Goal: Task Accomplishment & Management: Manage account settings

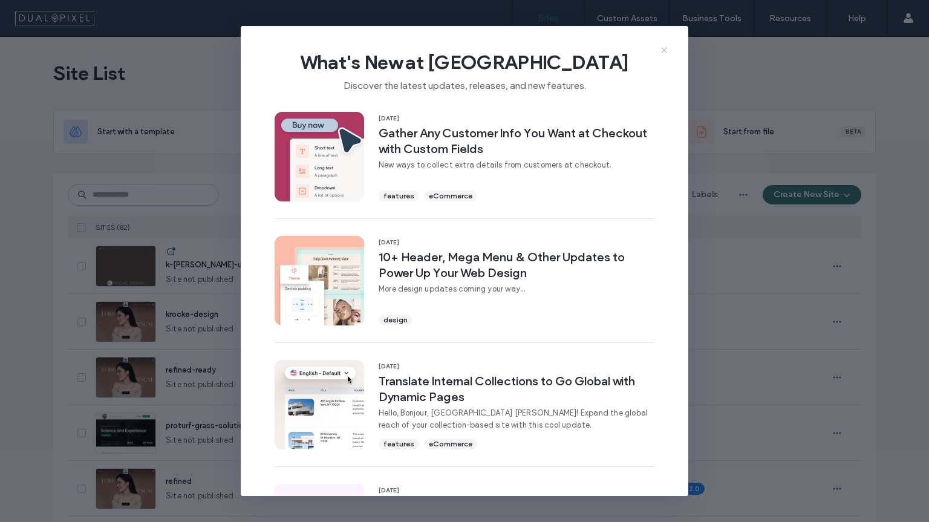
click at [667, 51] on icon at bounding box center [664, 50] width 10 height 10
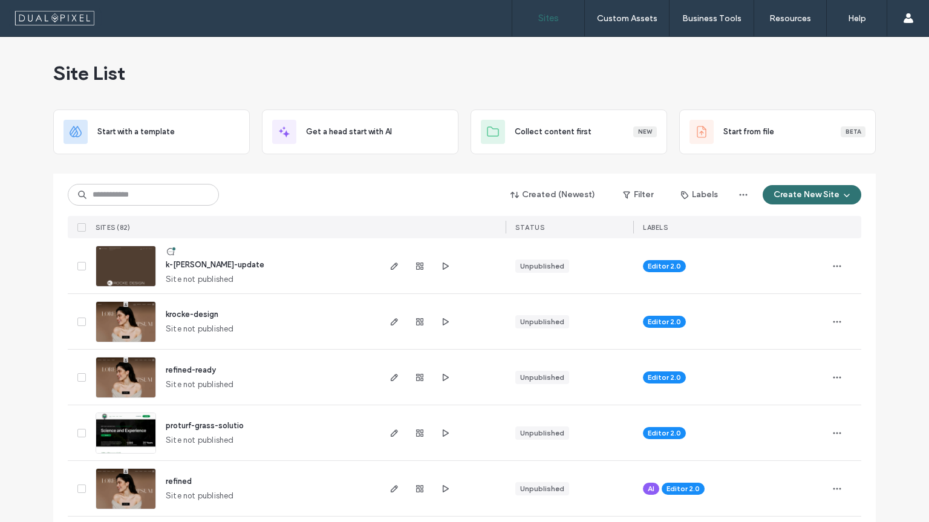
click at [193, 266] on span "k-[PERSON_NAME]-update" at bounding box center [215, 264] width 99 height 9
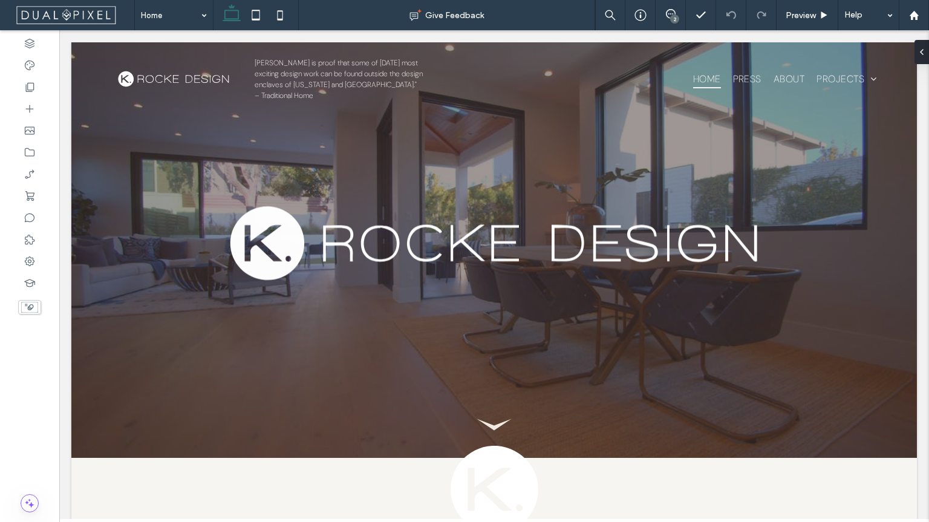
click at [673, 15] on div "2" at bounding box center [674, 19] width 9 height 9
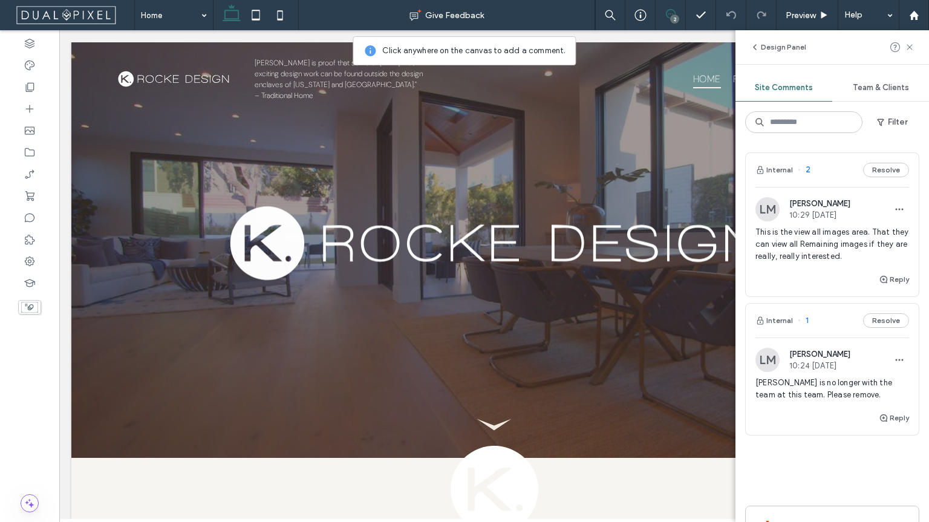
click at [802, 250] on span "This is the view all images area. That they can view all Remaining images if th…" at bounding box center [832, 244] width 154 height 36
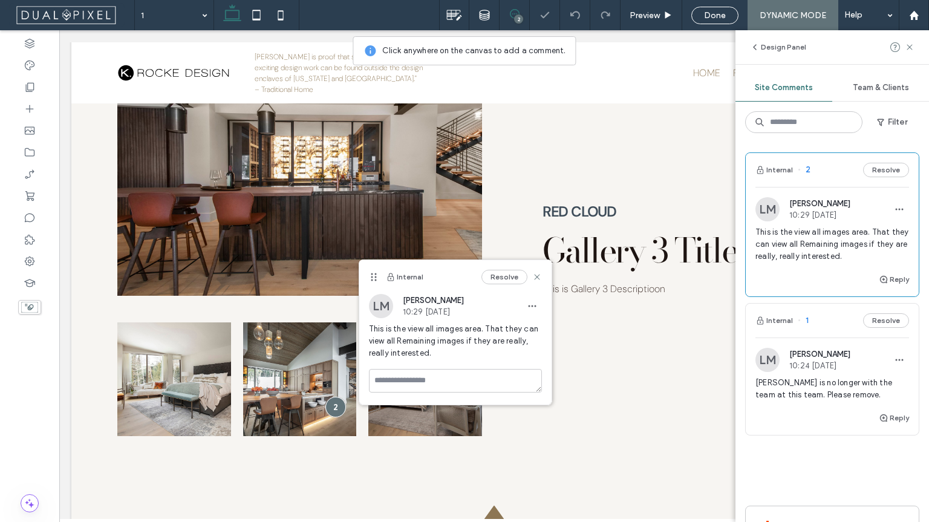
scroll to position [2792, 0]
click at [785, 393] on span "Dylan is no longer with the team at this team. Please remove." at bounding box center [832, 389] width 154 height 24
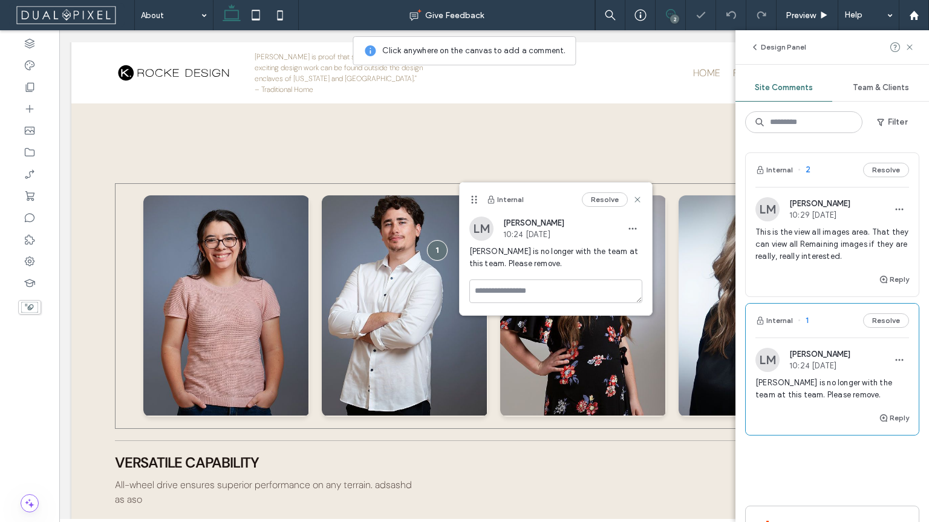
scroll to position [374, 0]
click at [639, 201] on icon at bounding box center [637, 200] width 10 height 10
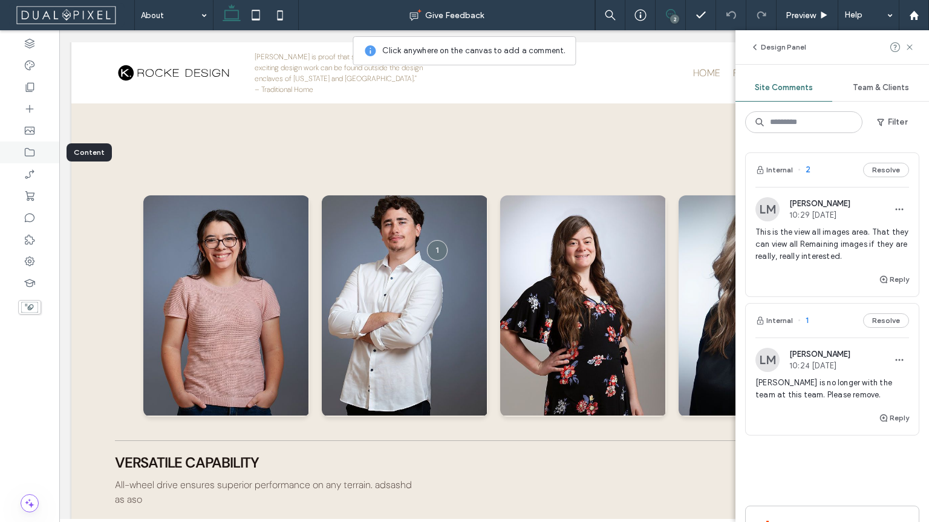
click at [34, 148] on icon at bounding box center [30, 152] width 12 height 12
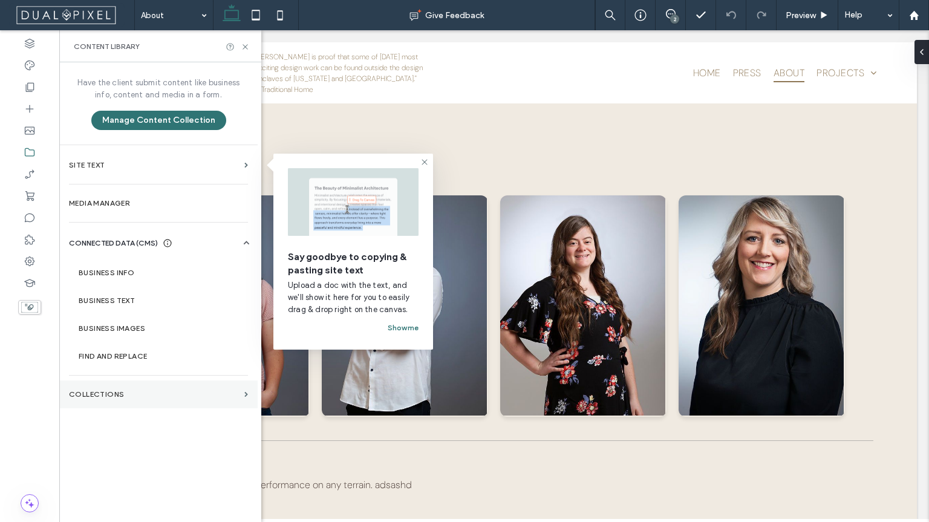
click at [132, 384] on section "Collections" at bounding box center [158, 394] width 198 height 28
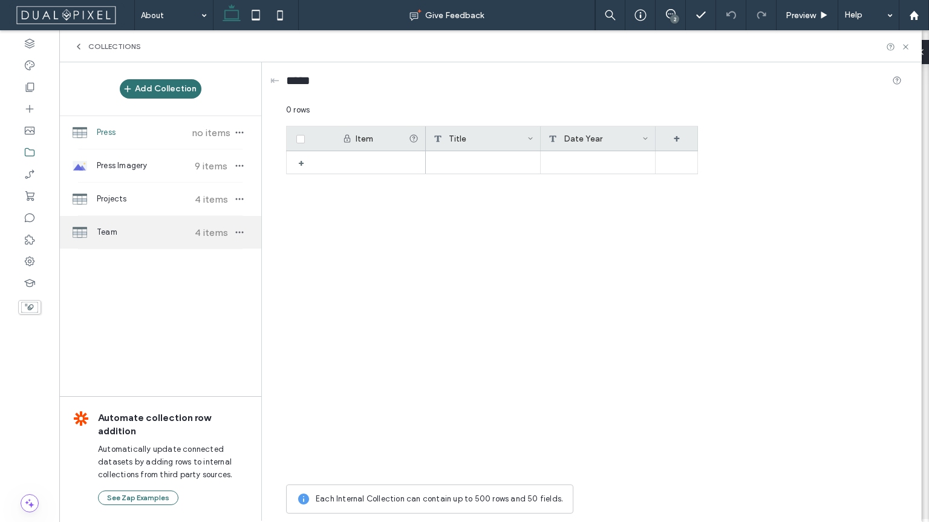
click at [126, 239] on div "Team 4 items" at bounding box center [160, 232] width 202 height 33
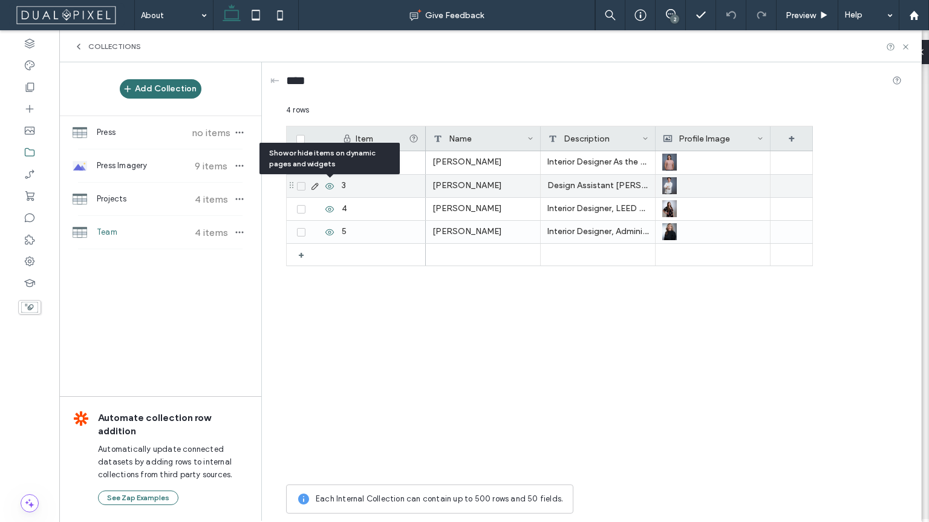
click at [331, 187] on use at bounding box center [329, 186] width 8 height 6
click at [669, 20] on div "2" at bounding box center [670, 15] width 30 height 12
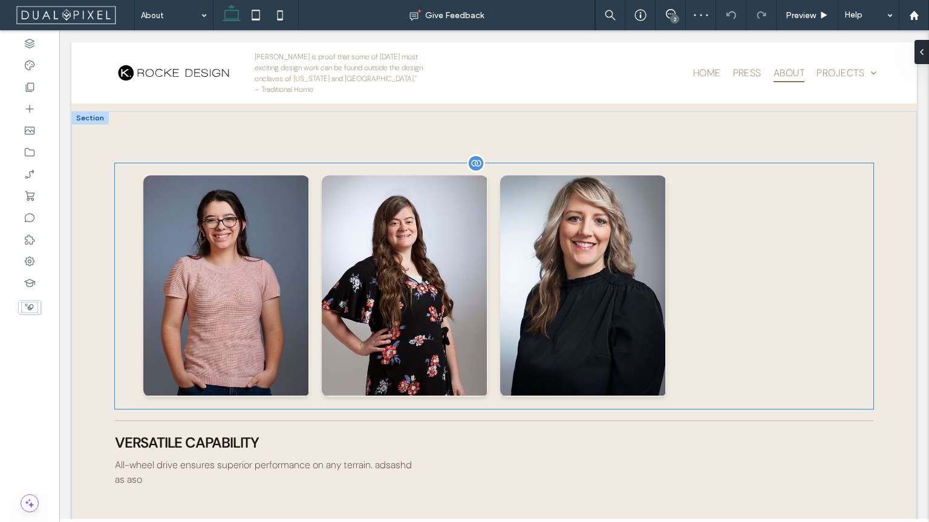
scroll to position [388, 0]
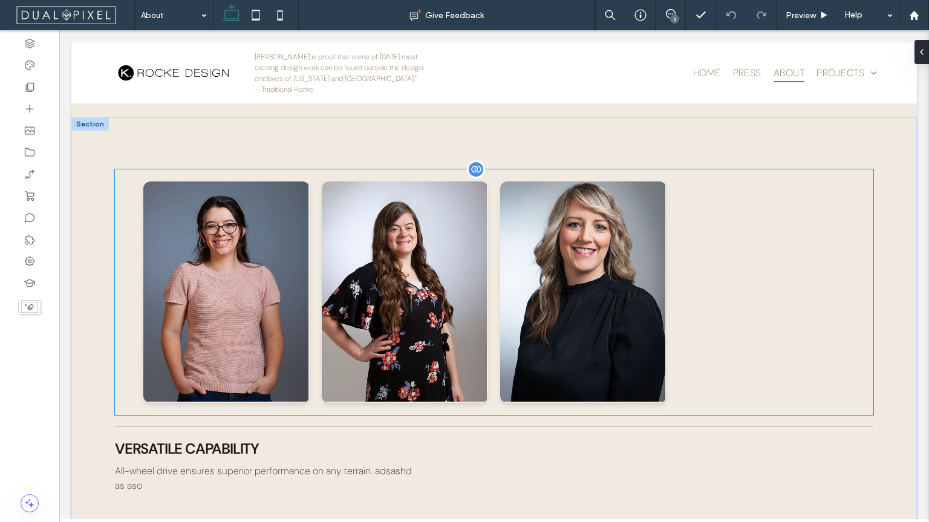
click at [727, 285] on div "Morgan Fuller Interior Designer As the newest member of the K. Rocke Design tea…" at bounding box center [493, 292] width 701 height 222
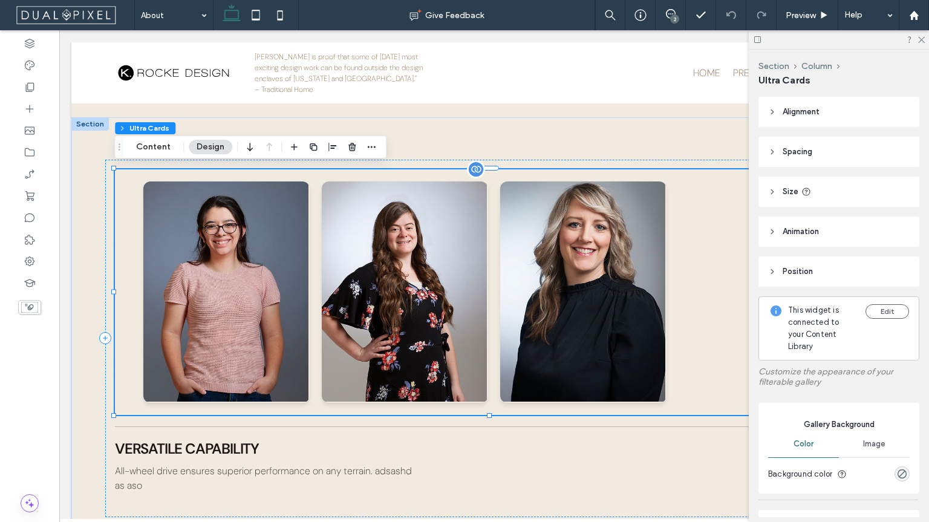
type input "**"
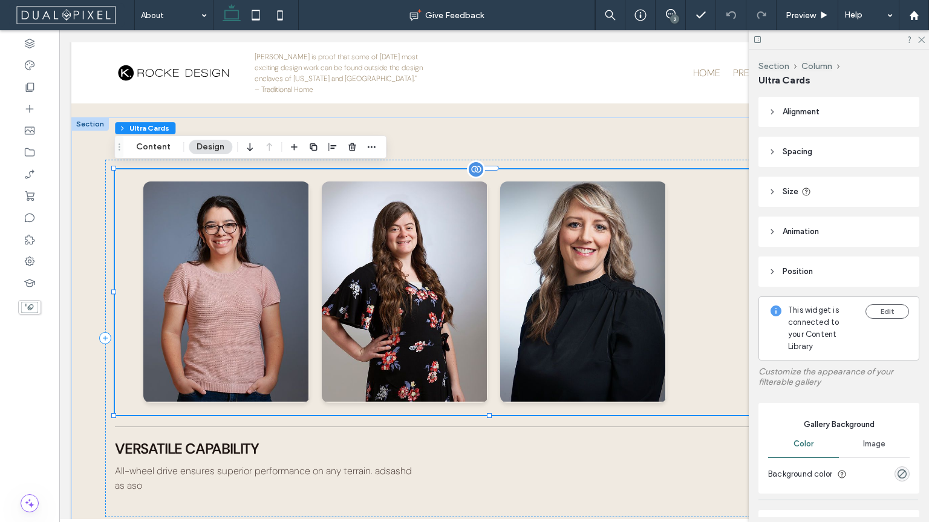
type input "**"
click at [773, 190] on icon at bounding box center [772, 191] width 8 height 8
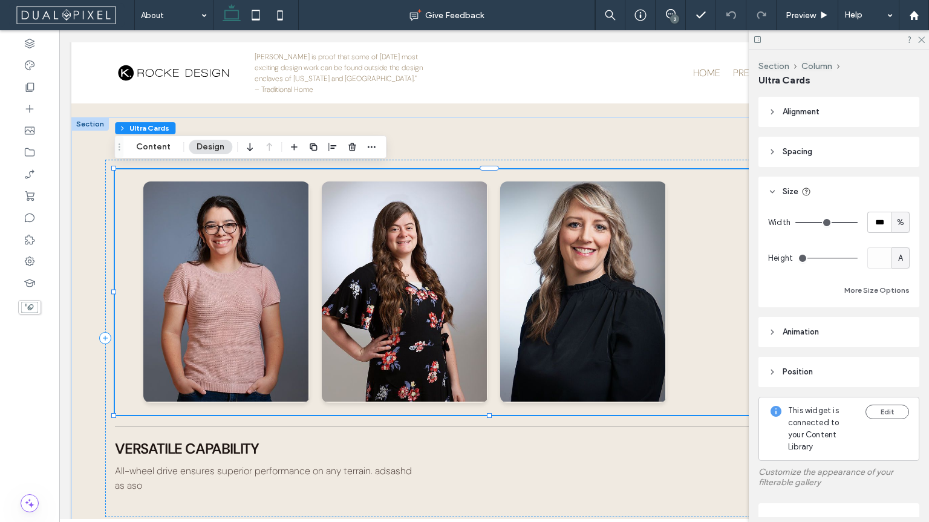
click at [788, 366] on span "Position" at bounding box center [797, 372] width 30 height 12
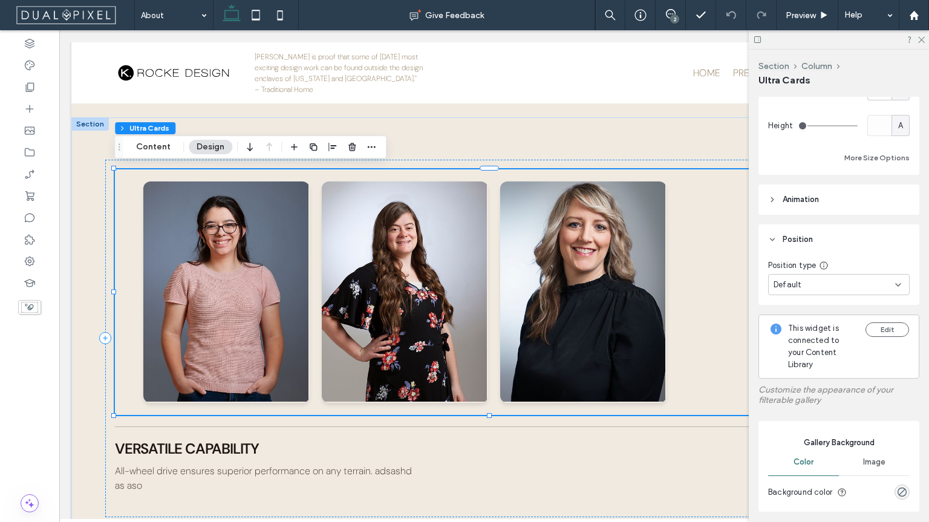
scroll to position [157, 0]
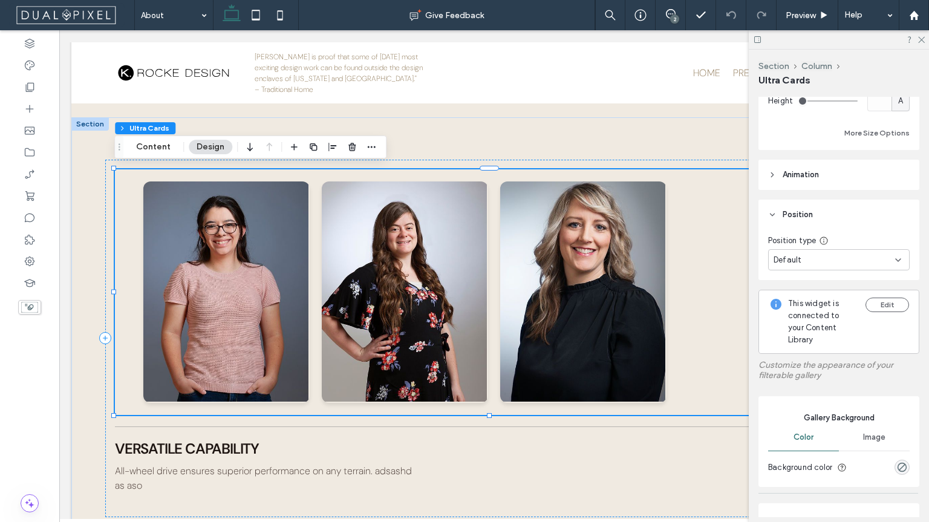
click at [875, 258] on div "Default" at bounding box center [834, 260] width 122 height 12
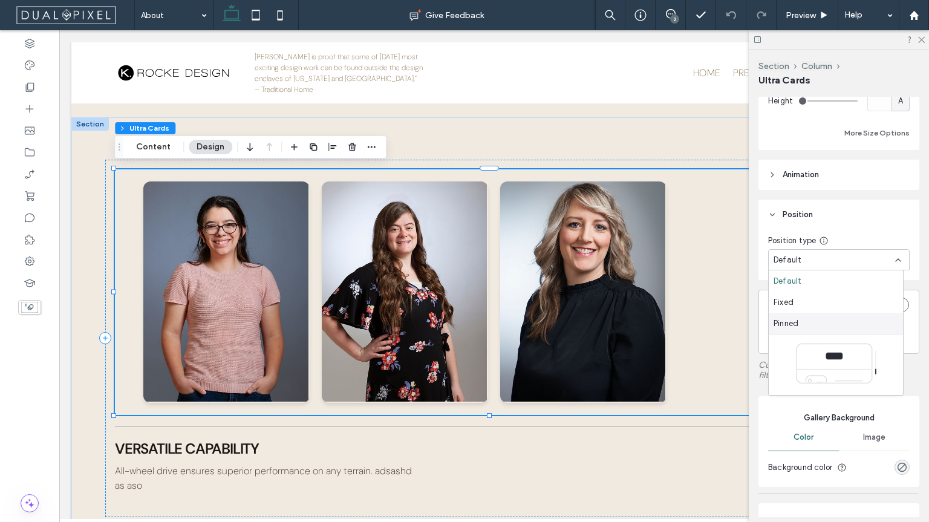
click at [892, 210] on header "Position" at bounding box center [838, 215] width 161 height 30
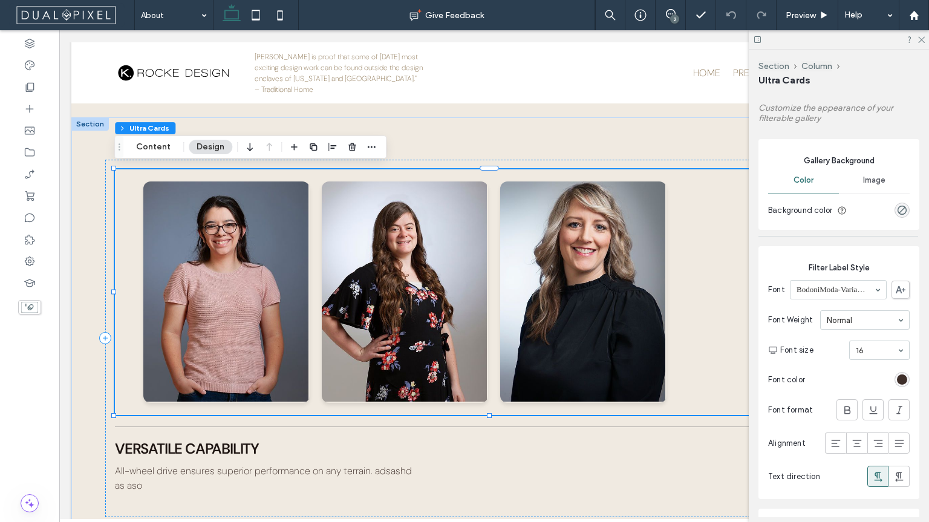
scroll to position [366, 0]
click at [875, 176] on span "Image" at bounding box center [874, 179] width 22 height 10
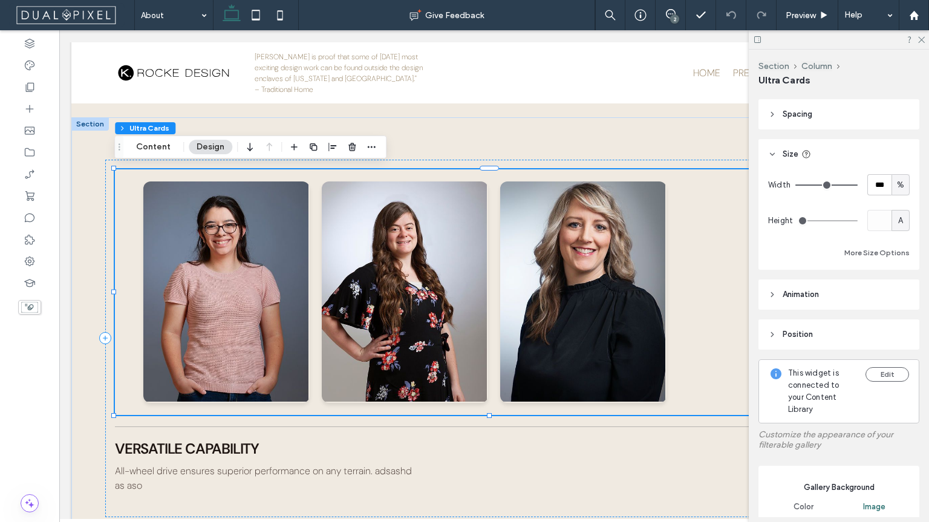
scroll to position [0, 0]
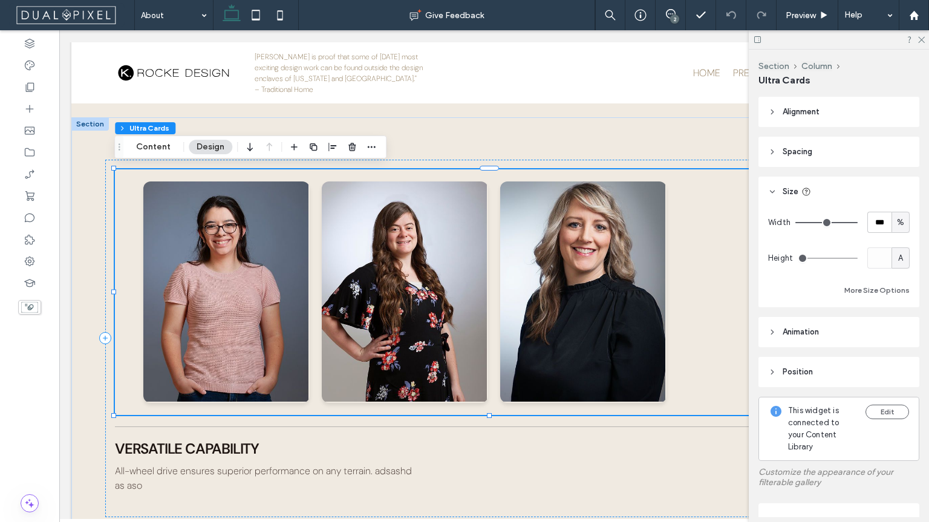
click at [805, 151] on span "Spacing" at bounding box center [797, 152] width 30 height 12
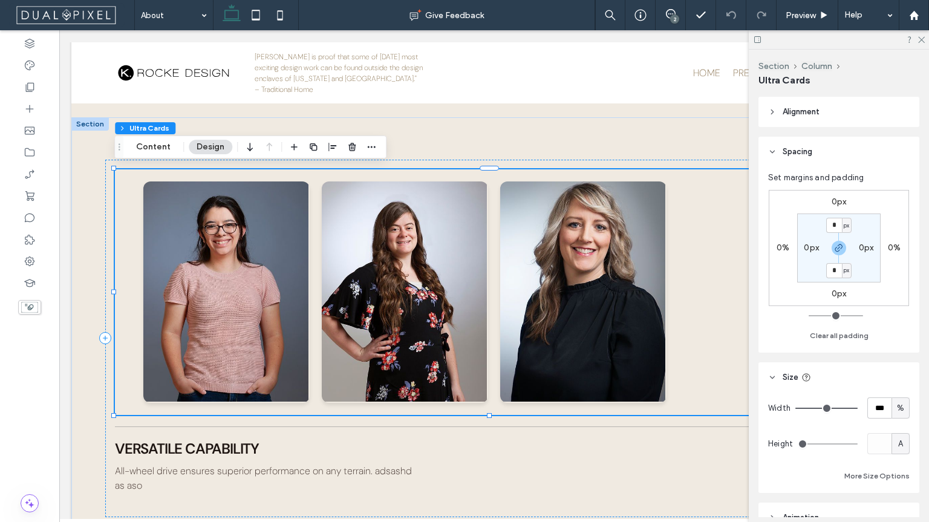
click at [793, 117] on span "Alignment" at bounding box center [800, 112] width 37 height 12
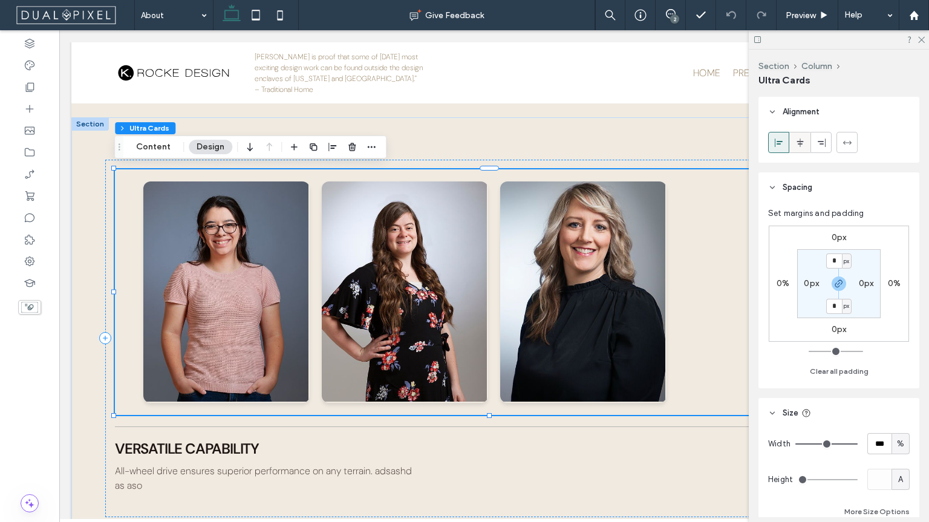
click at [803, 142] on icon at bounding box center [800, 143] width 10 height 10
click at [707, 126] on div "Morgan Fuller Interior Designer As the newest member of the K. Rocke Design tea…" at bounding box center [493, 325] width 845 height 417
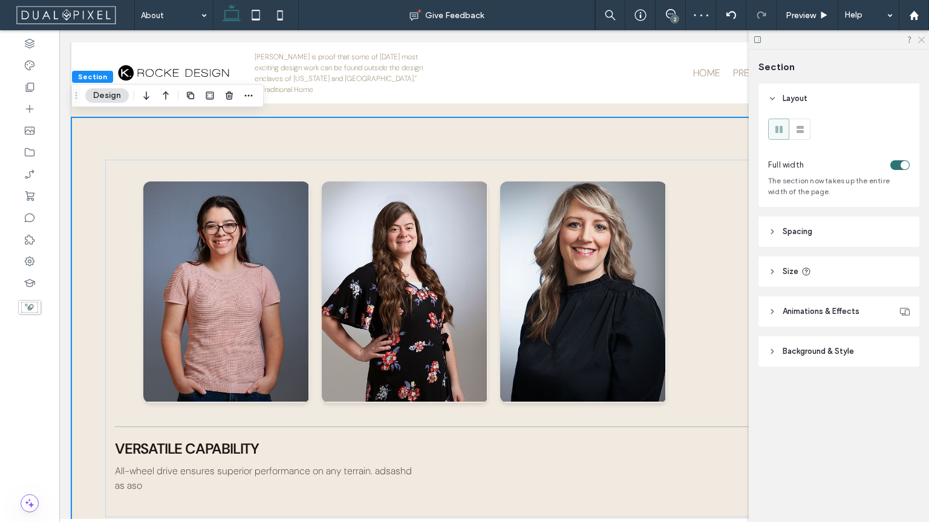
click at [920, 36] on icon at bounding box center [921, 39] width 8 height 8
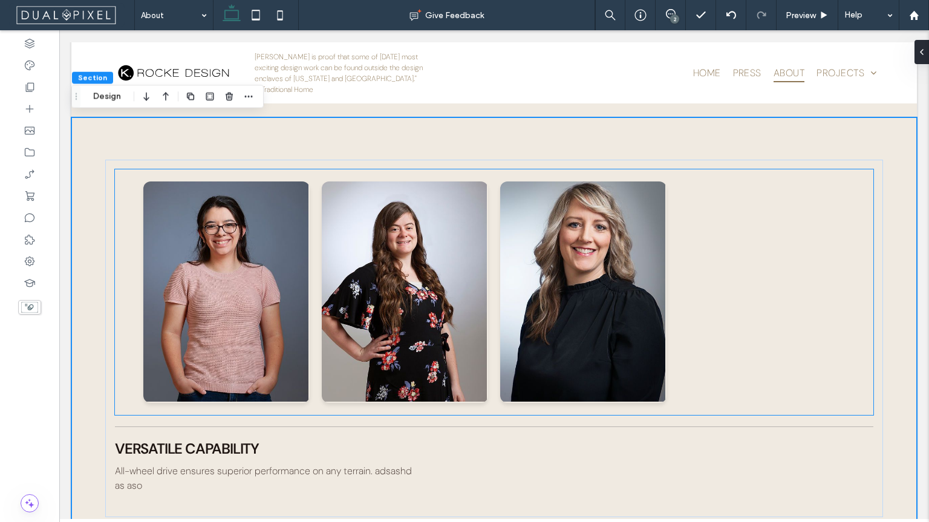
click at [125, 234] on div "Morgan Fuller Interior Designer As the newest member of the K. Rocke Design tea…" at bounding box center [494, 292] width 758 height 246
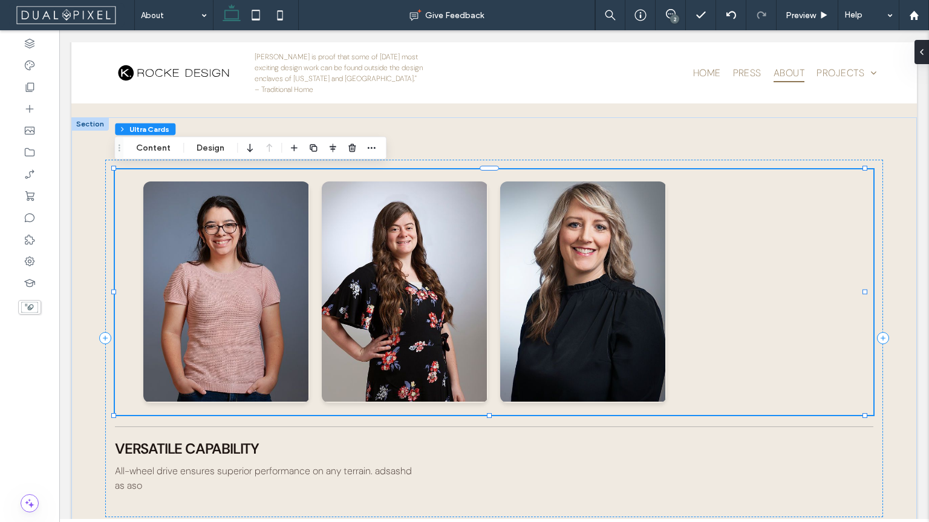
type input "**"
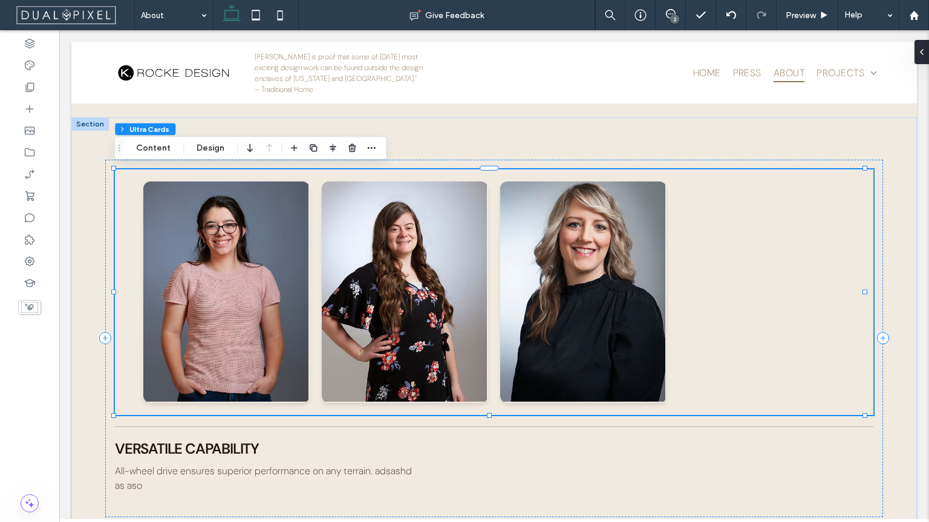
type input "**"
click at [32, 44] on icon at bounding box center [30, 43] width 12 height 12
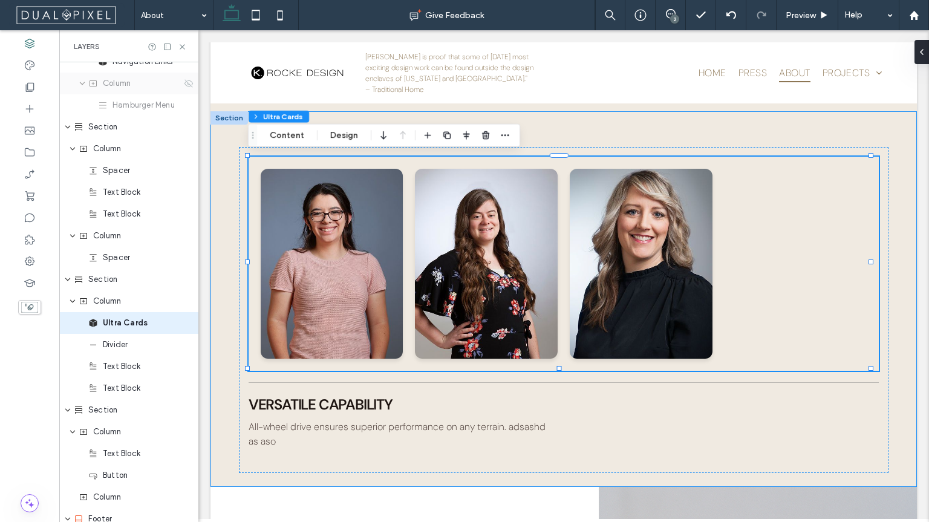
scroll to position [195, 0]
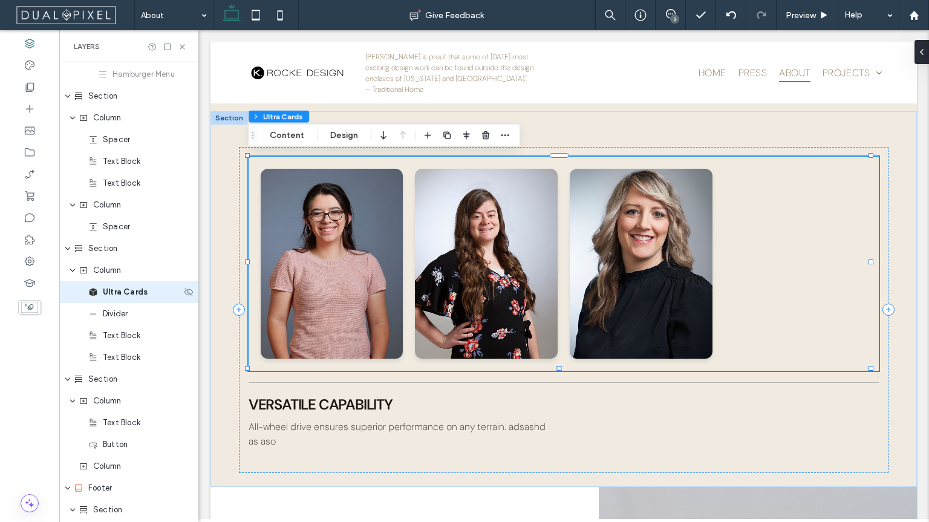
click at [121, 297] on span "Ultra Cards" at bounding box center [125, 292] width 45 height 12
click at [359, 134] on button "Design" at bounding box center [344, 135] width 44 height 15
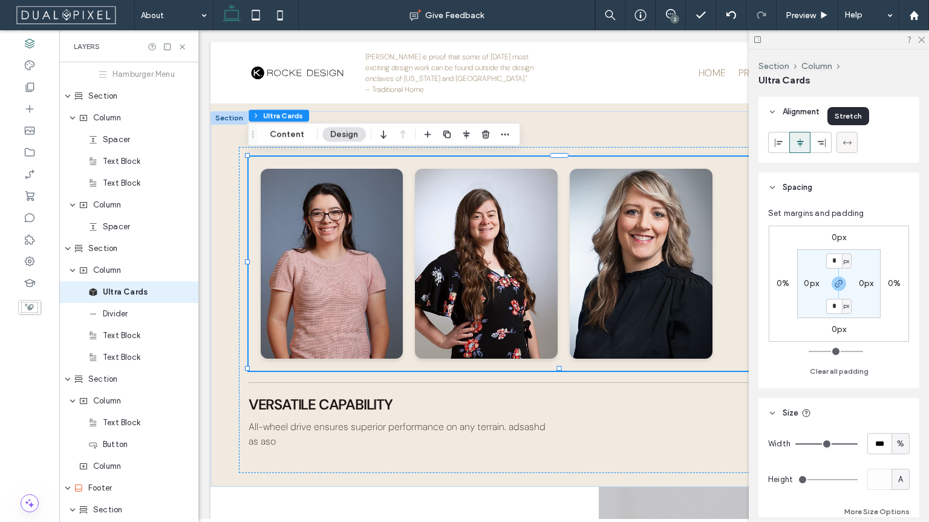
click at [848, 145] on icon at bounding box center [847, 143] width 10 height 10
type input "**"
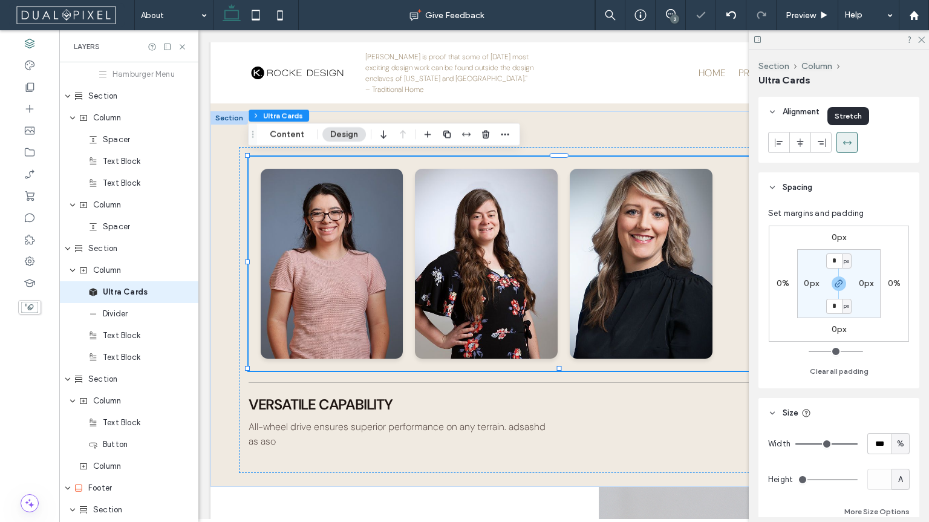
type input "**"
click at [825, 143] on icon at bounding box center [821, 143] width 10 height 10
click at [800, 141] on use at bounding box center [799, 142] width 7 height 8
click at [816, 141] on icon at bounding box center [821, 143] width 10 height 10
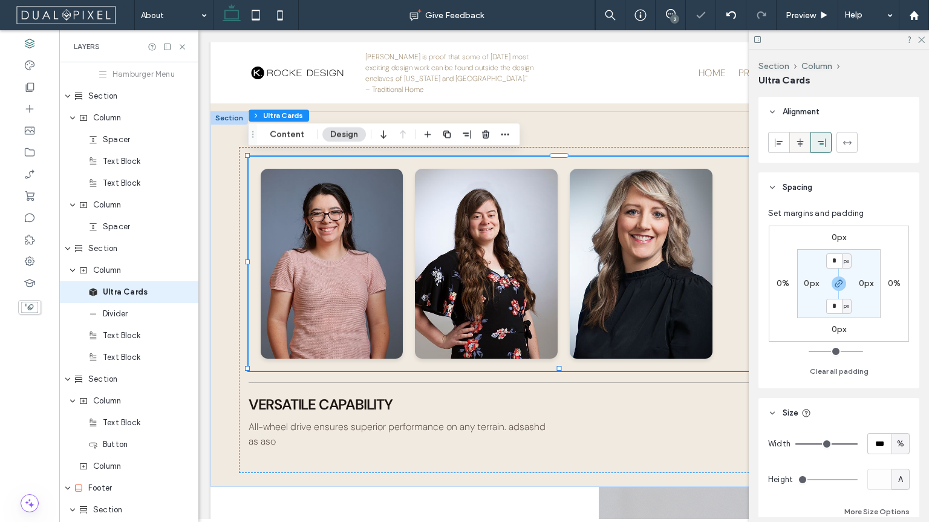
click at [800, 141] on use at bounding box center [799, 142] width 7 height 8
click at [782, 146] on icon at bounding box center [779, 143] width 10 height 10
click at [921, 37] on icon at bounding box center [921, 39] width 8 height 8
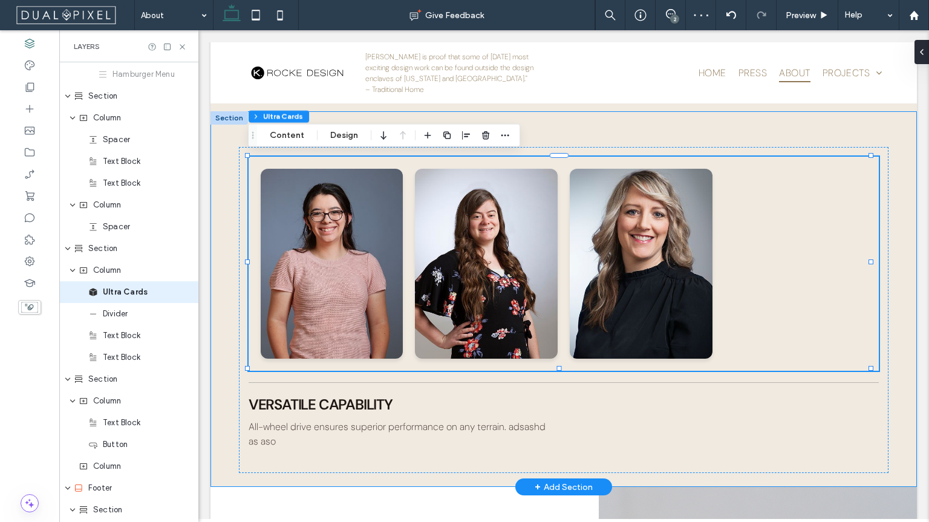
click at [902, 339] on div "Morgan Fuller Interior Designer As the newest member of the K. Rocke Design tea…" at bounding box center [563, 298] width 706 height 375
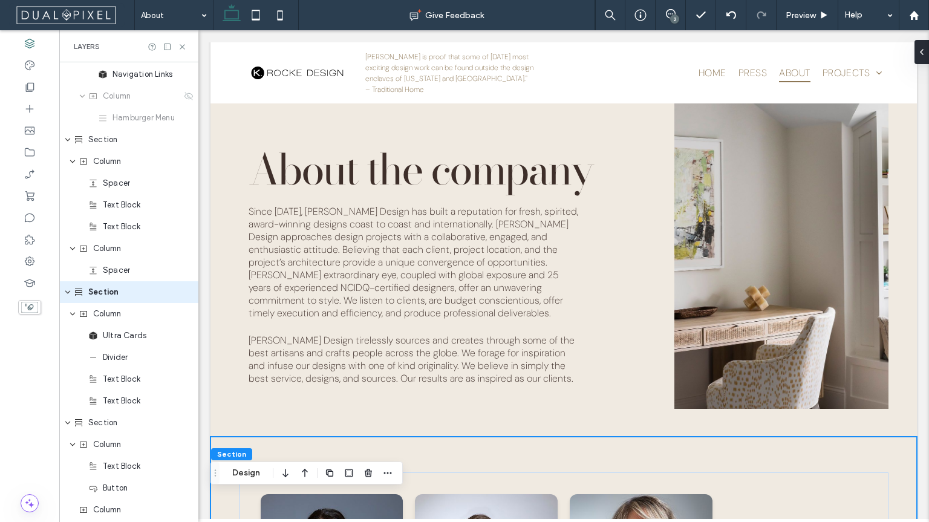
scroll to position [0, 0]
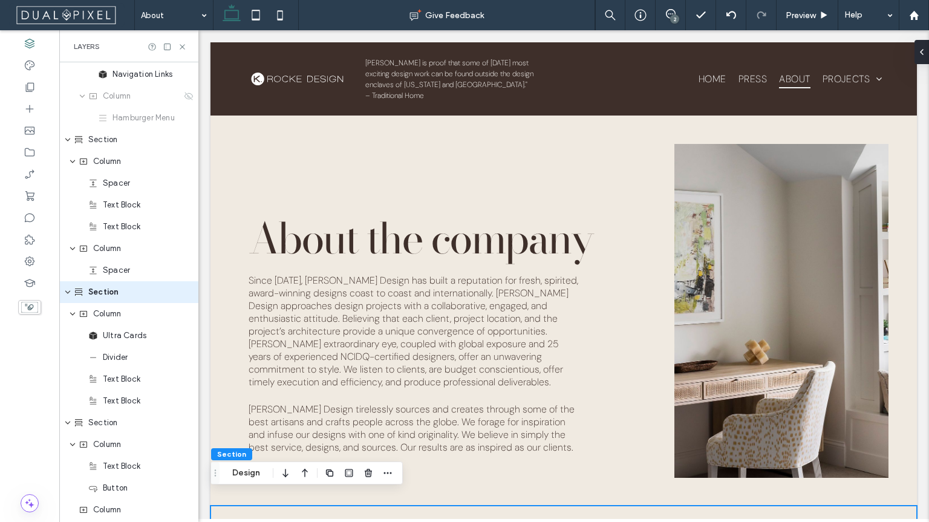
click at [672, 21] on div "2" at bounding box center [674, 19] width 9 height 9
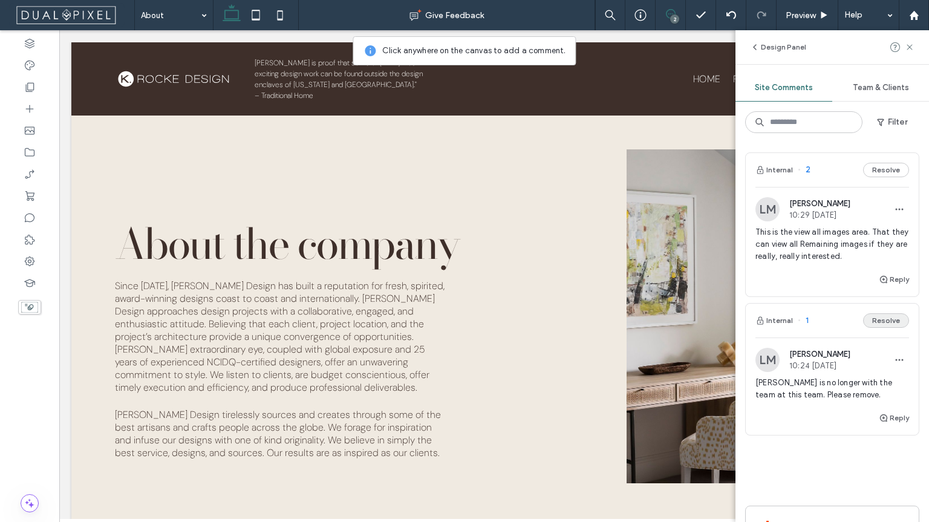
click at [877, 320] on button "Resolve" at bounding box center [886, 320] width 46 height 15
